Goal: Task Accomplishment & Management: Manage account settings

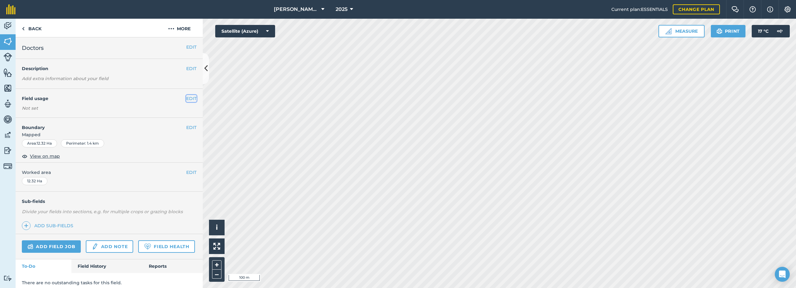
click at [186, 100] on button "EDIT" at bounding box center [191, 98] width 10 height 7
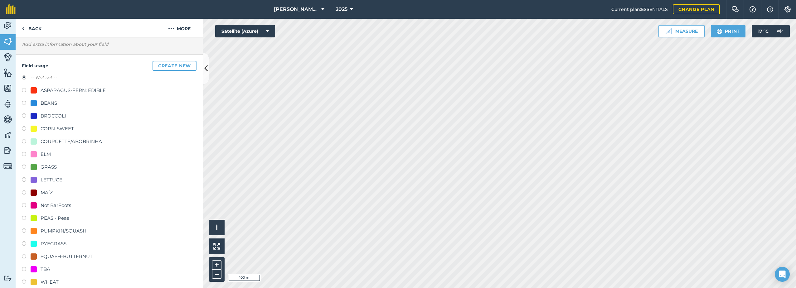
scroll to position [31, 0]
click at [54, 120] on div "BROCCOLI" at bounding box center [54, 118] width 26 height 7
radio input "true"
radio input "false"
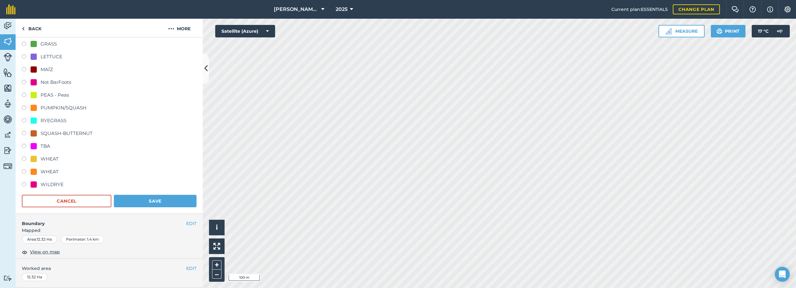
scroll to position [187, 0]
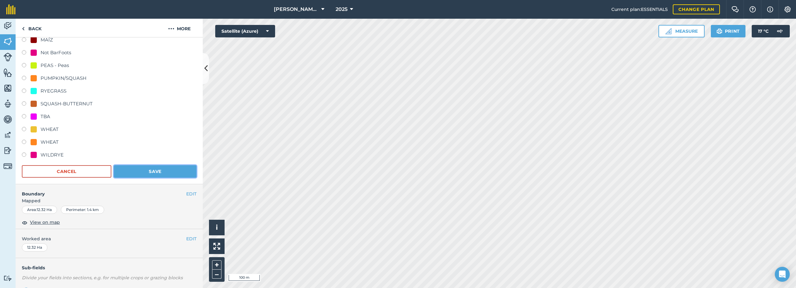
click at [152, 173] on button "Save" at bounding box center [155, 171] width 83 height 12
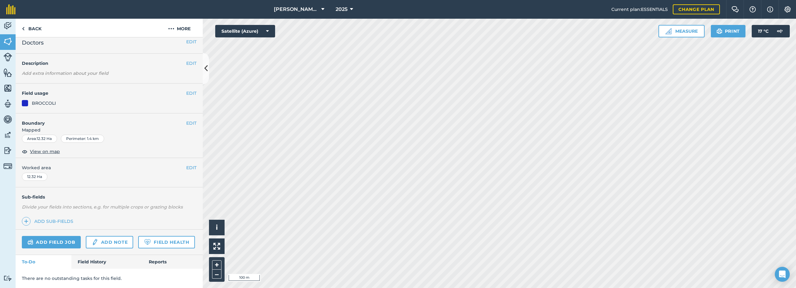
scroll to position [23, 0]
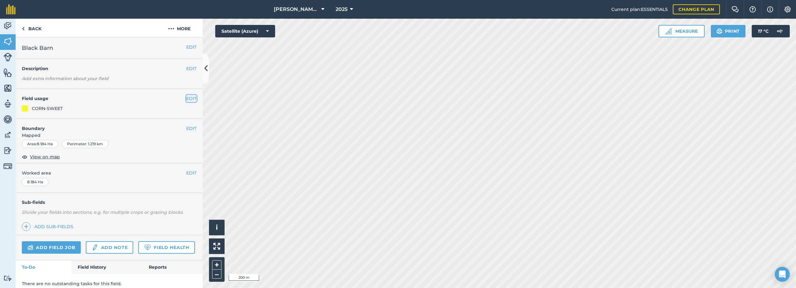
click at [186, 95] on button "EDIT" at bounding box center [191, 98] width 10 height 7
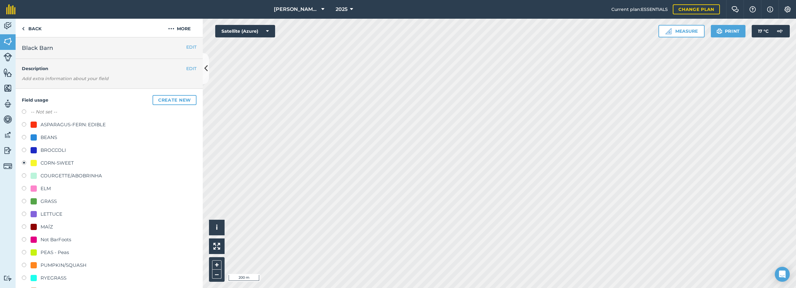
click at [75, 114] on div "-- Not set --" at bounding box center [109, 112] width 175 height 9
click at [42, 113] on label "-- Not set --" at bounding box center [44, 111] width 27 height 7
radio input "true"
radio input "false"
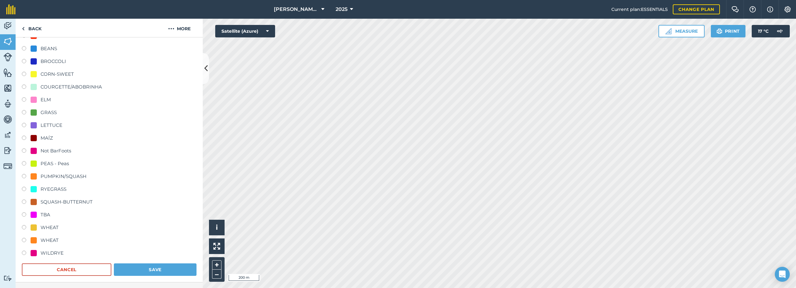
scroll to position [125, 0]
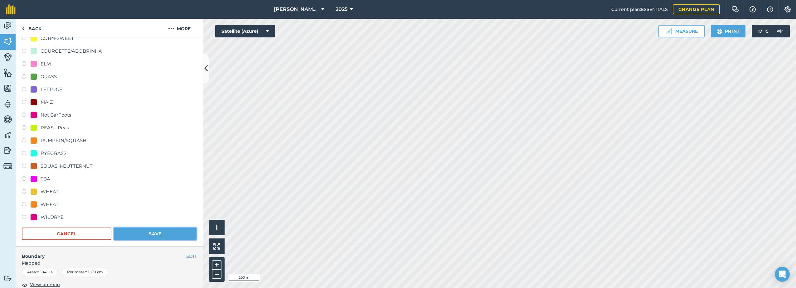
click at [168, 236] on button "Save" at bounding box center [155, 234] width 83 height 12
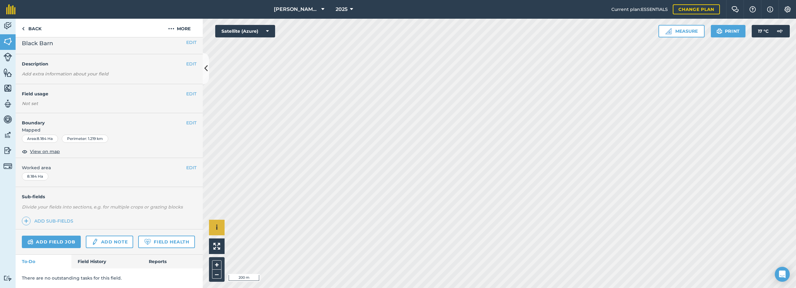
scroll to position [22, 0]
click at [186, 90] on button "EDIT" at bounding box center [191, 93] width 10 height 7
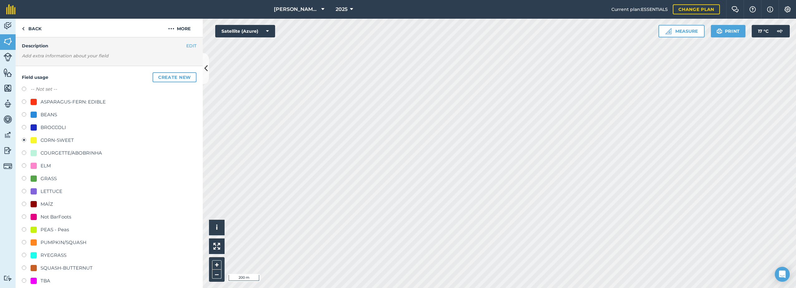
click at [41, 89] on label "-- Not set --" at bounding box center [44, 88] width 27 height 7
radio input "true"
radio input "false"
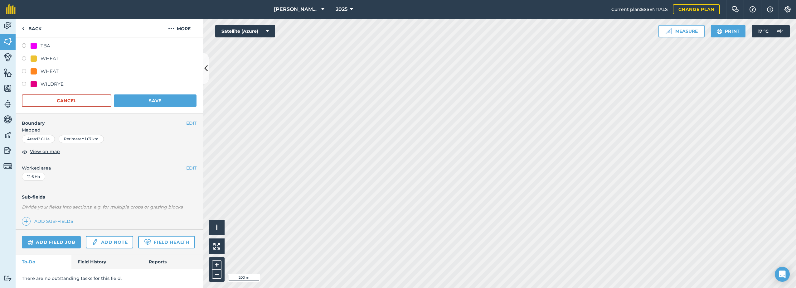
scroll to position [272, 0]
click at [149, 95] on button "Save" at bounding box center [155, 101] width 83 height 12
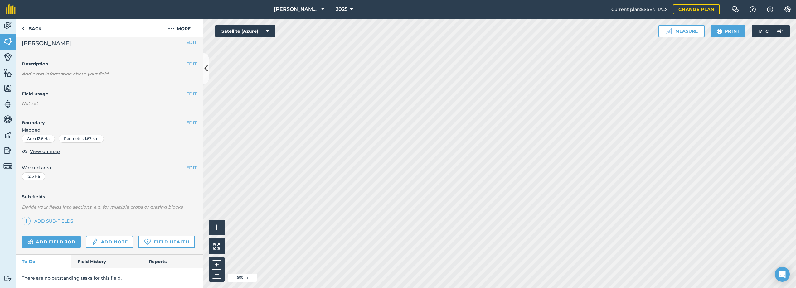
scroll to position [23, 0]
click at [187, 90] on button "EDIT" at bounding box center [191, 93] width 10 height 7
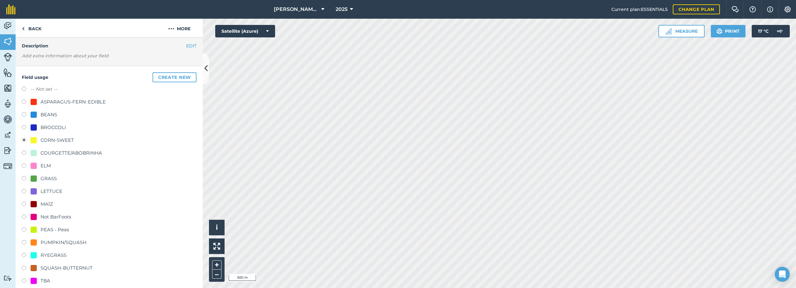
click at [51, 88] on label "-- Not set --" at bounding box center [44, 88] width 27 height 7
radio input "true"
radio input "false"
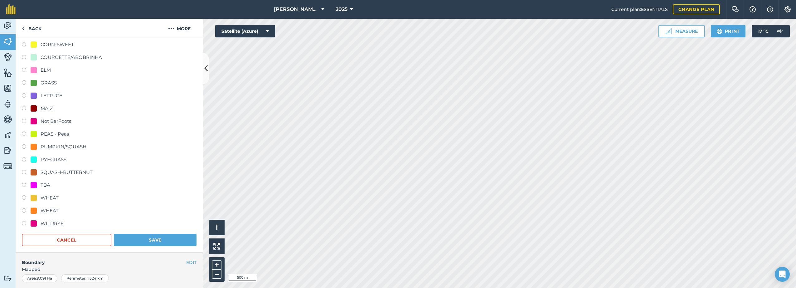
scroll to position [148, 0]
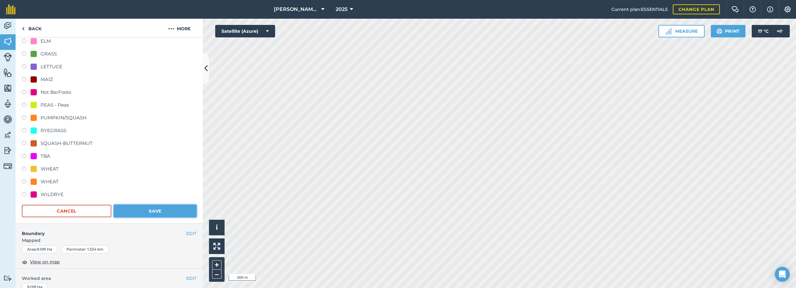
click at [156, 209] on button "Save" at bounding box center [155, 211] width 83 height 12
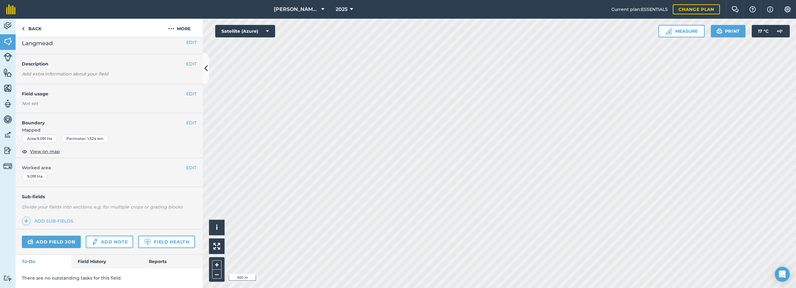
scroll to position [22, 0]
click at [186, 90] on button "EDIT" at bounding box center [191, 93] width 10 height 7
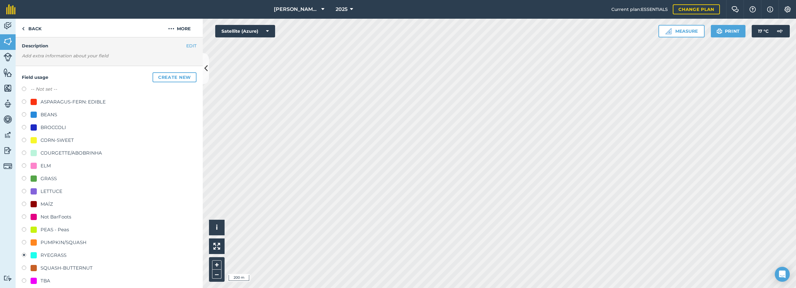
drag, startPoint x: 42, startPoint y: 163, endPoint x: 62, endPoint y: 172, distance: 22.2
click at [42, 163] on div "ELM" at bounding box center [46, 165] width 10 height 7
radio input "true"
radio input "false"
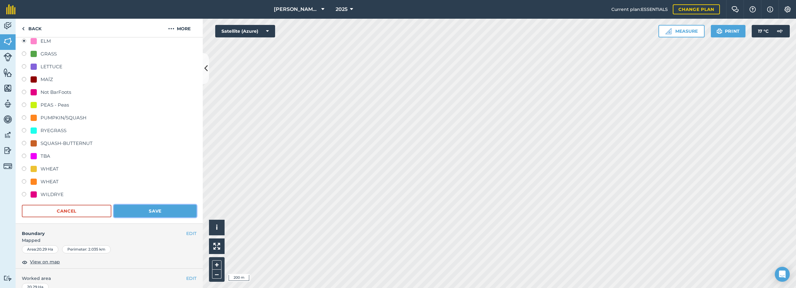
click at [165, 212] on button "Save" at bounding box center [155, 211] width 83 height 12
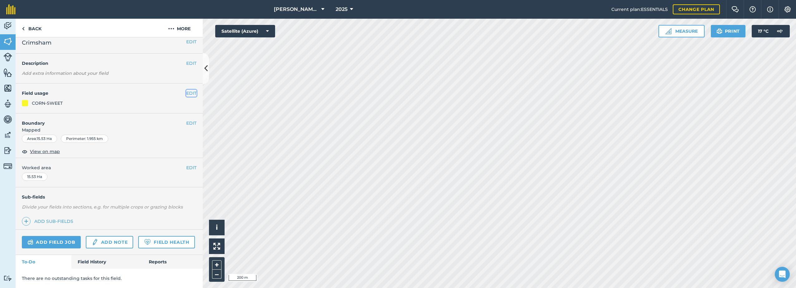
click at [188, 90] on button "EDIT" at bounding box center [191, 93] width 10 height 7
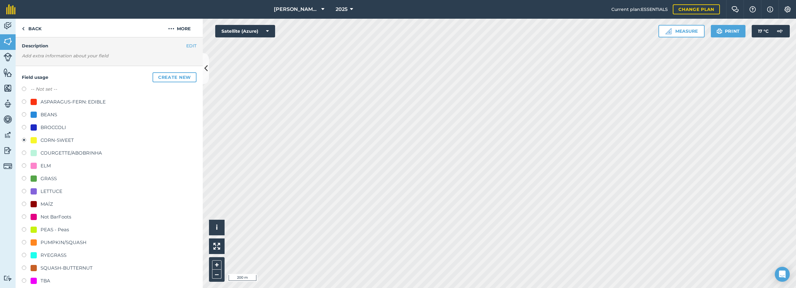
click at [41, 166] on div "ELM" at bounding box center [46, 165] width 10 height 7
radio input "true"
radio input "false"
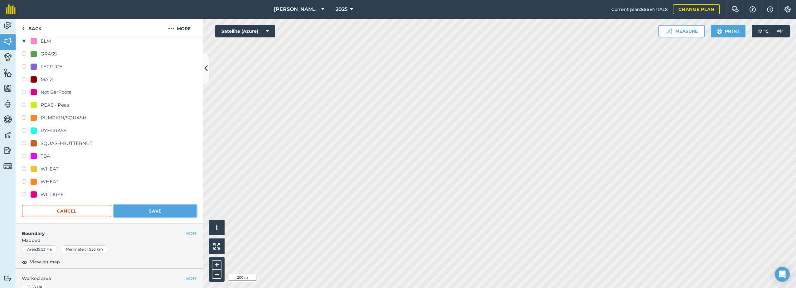
click at [152, 211] on button "Save" at bounding box center [155, 211] width 83 height 12
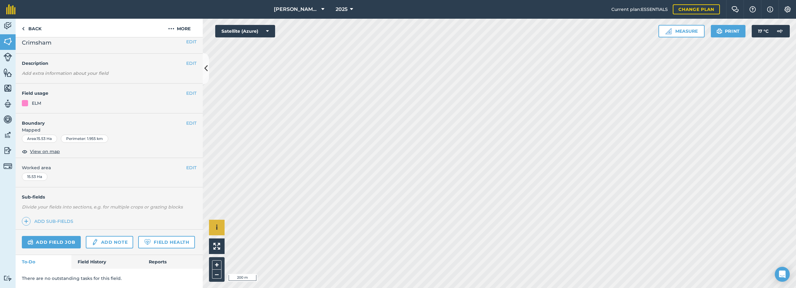
scroll to position [23, 0]
click at [189, 90] on button "EDIT" at bounding box center [191, 93] width 10 height 7
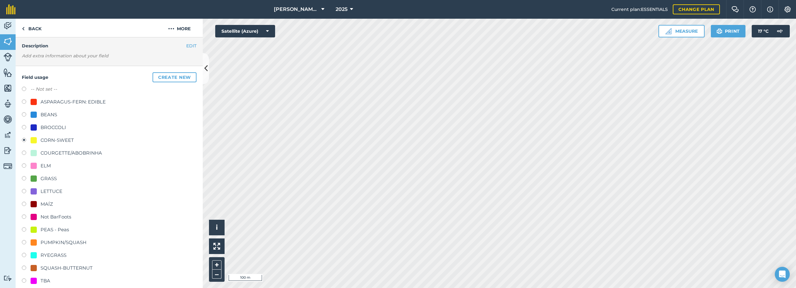
click at [42, 168] on div "ELM" at bounding box center [46, 165] width 10 height 7
radio input "true"
radio input "false"
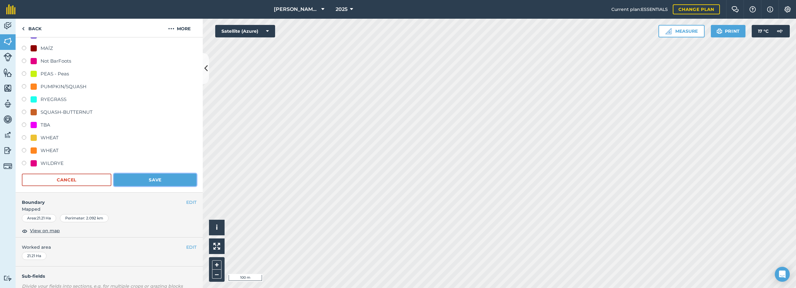
click at [158, 179] on button "Save" at bounding box center [155, 180] width 83 height 12
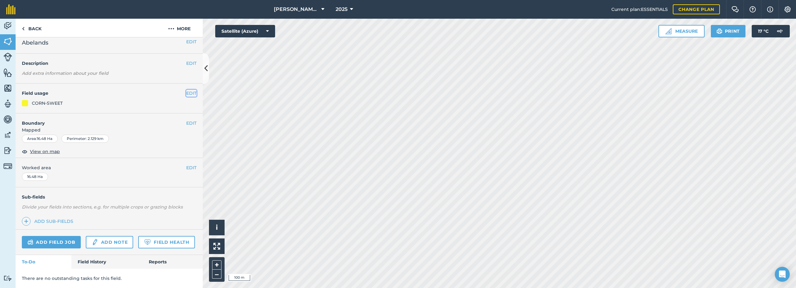
click at [189, 90] on button "EDIT" at bounding box center [191, 93] width 10 height 7
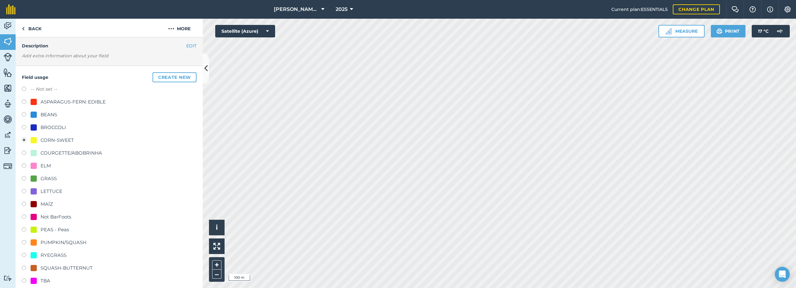
click at [42, 167] on div "ELM" at bounding box center [46, 165] width 10 height 7
radio input "true"
radio input "false"
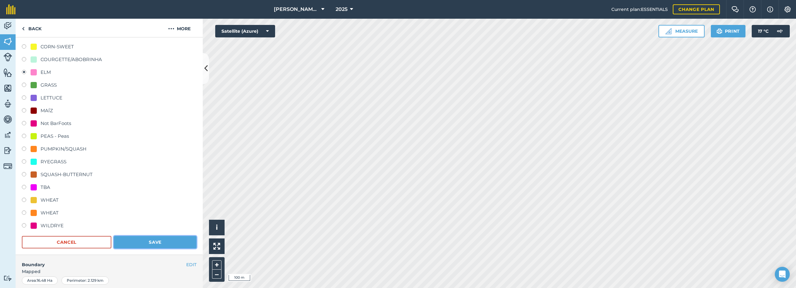
click at [155, 237] on button "Save" at bounding box center [155, 242] width 83 height 12
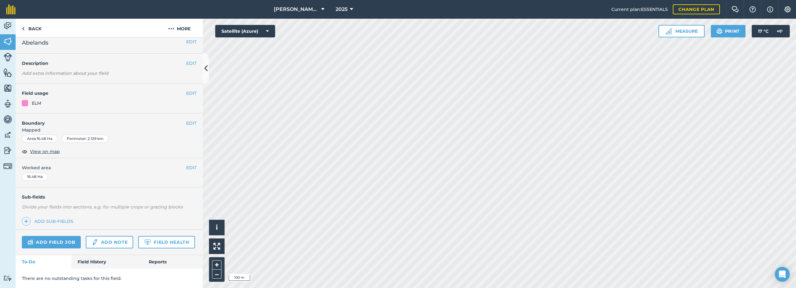
scroll to position [23, 0]
